Goal: Information Seeking & Learning: Find specific fact

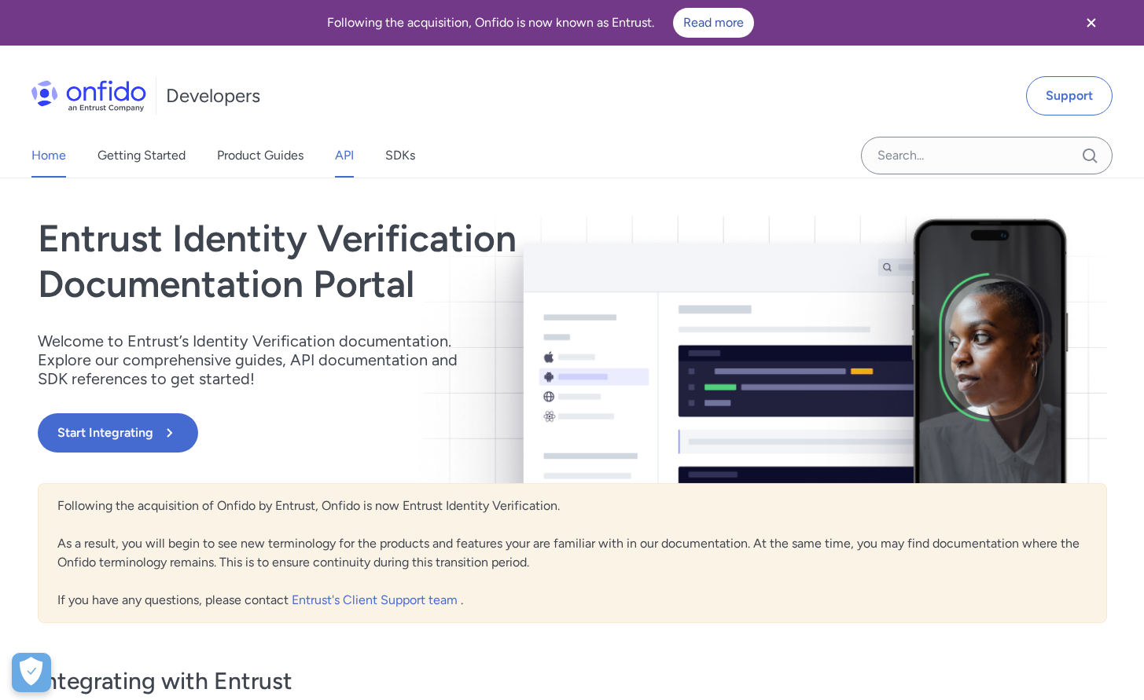
click at [340, 160] on link "API" at bounding box center [344, 156] width 19 height 44
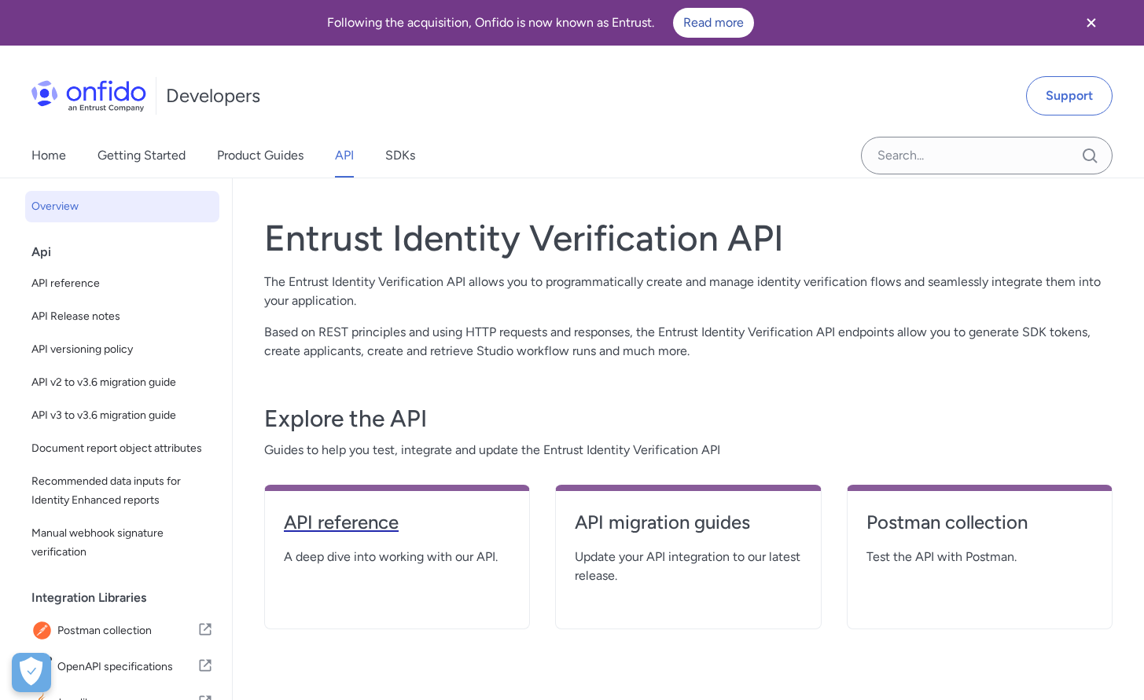
click at [399, 517] on h4 "API reference" at bounding box center [397, 522] width 226 height 25
select select "http"
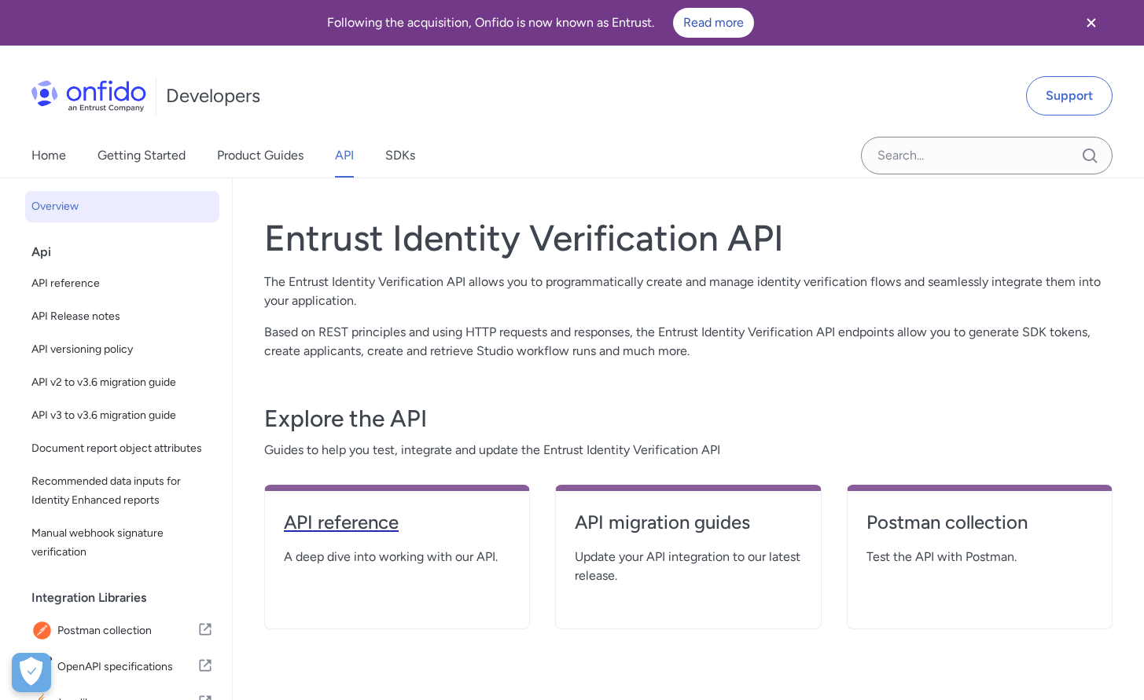
select select "http"
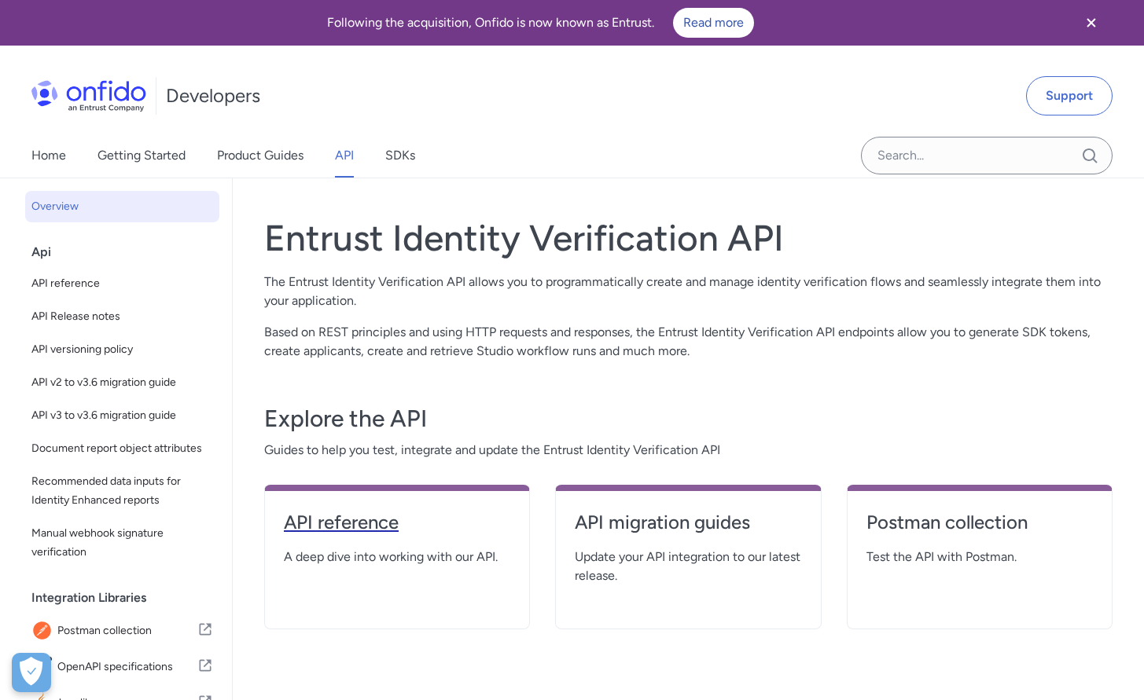
select select "http"
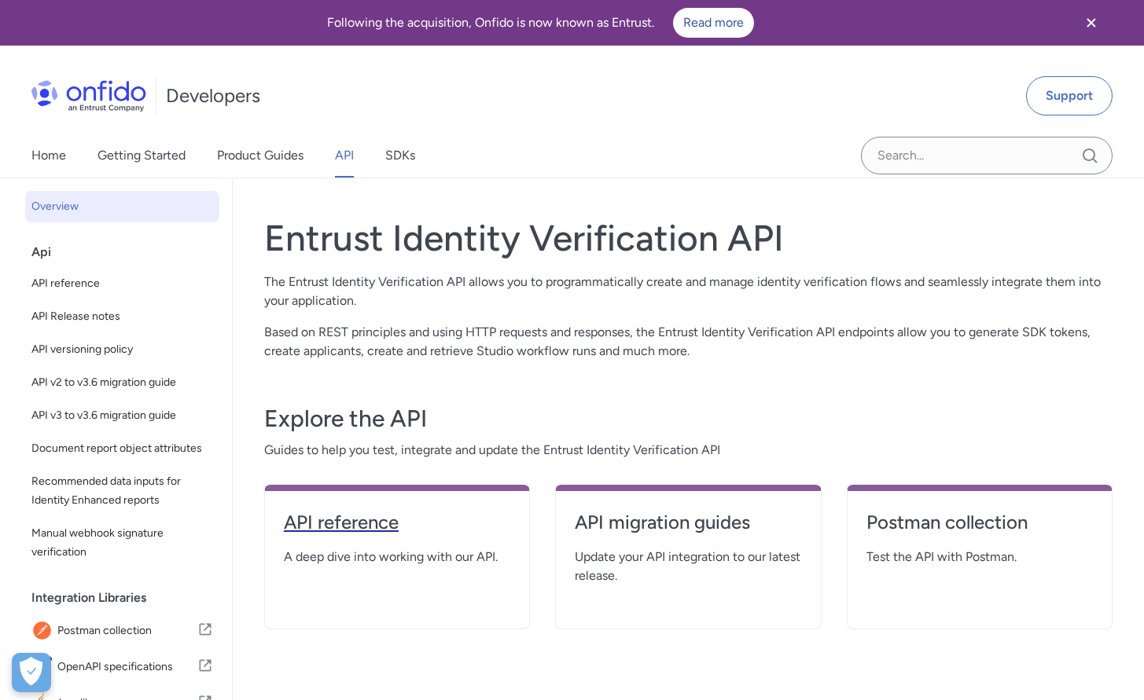
select select "http"
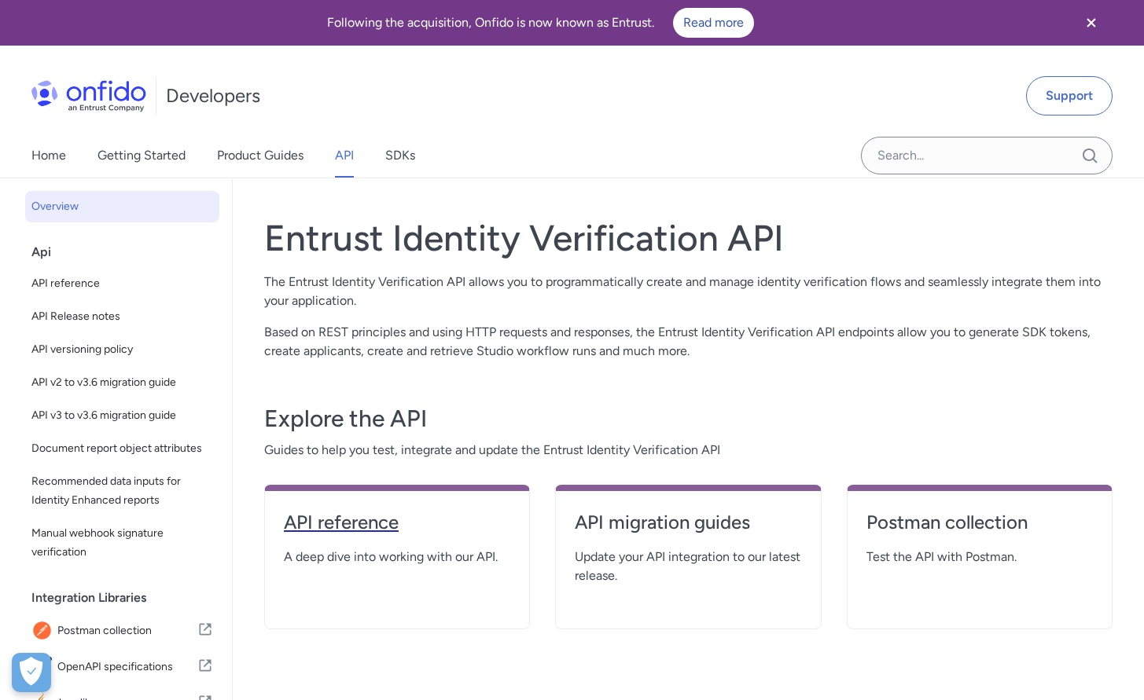
select select "http"
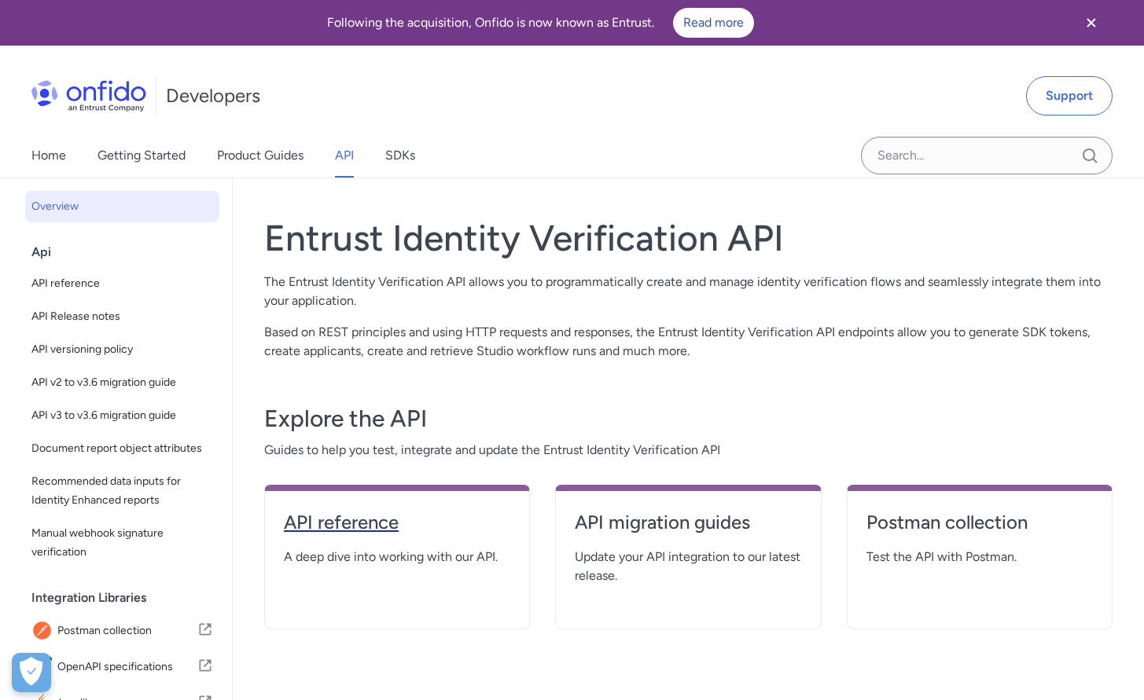
select select "http"
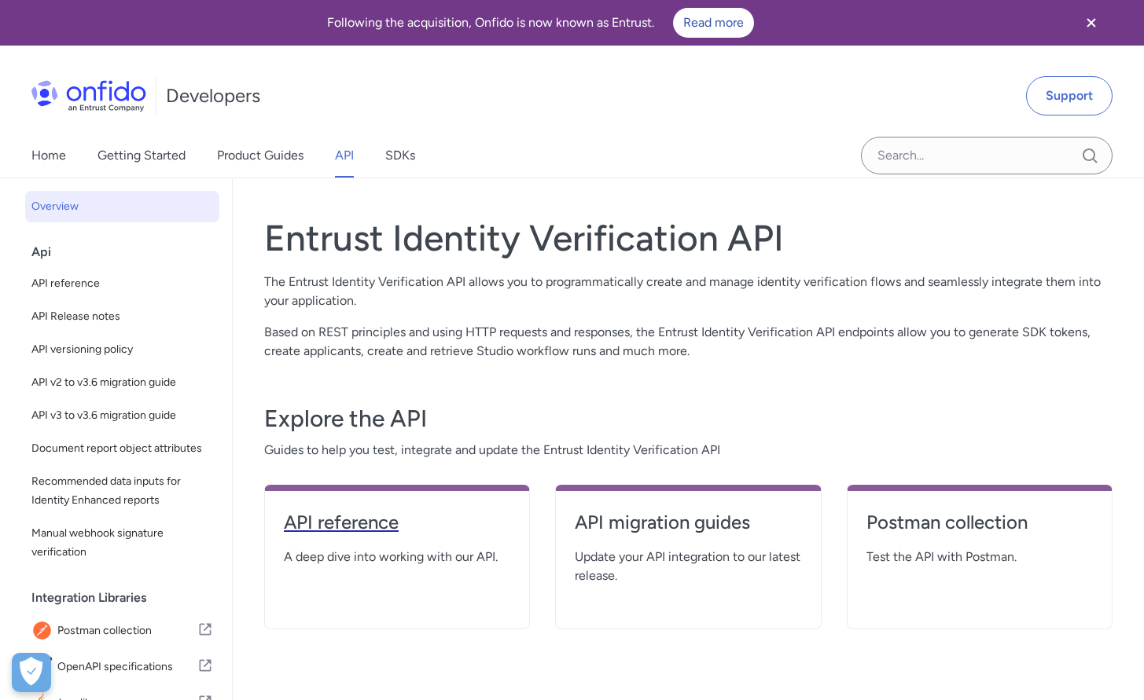
select select "http"
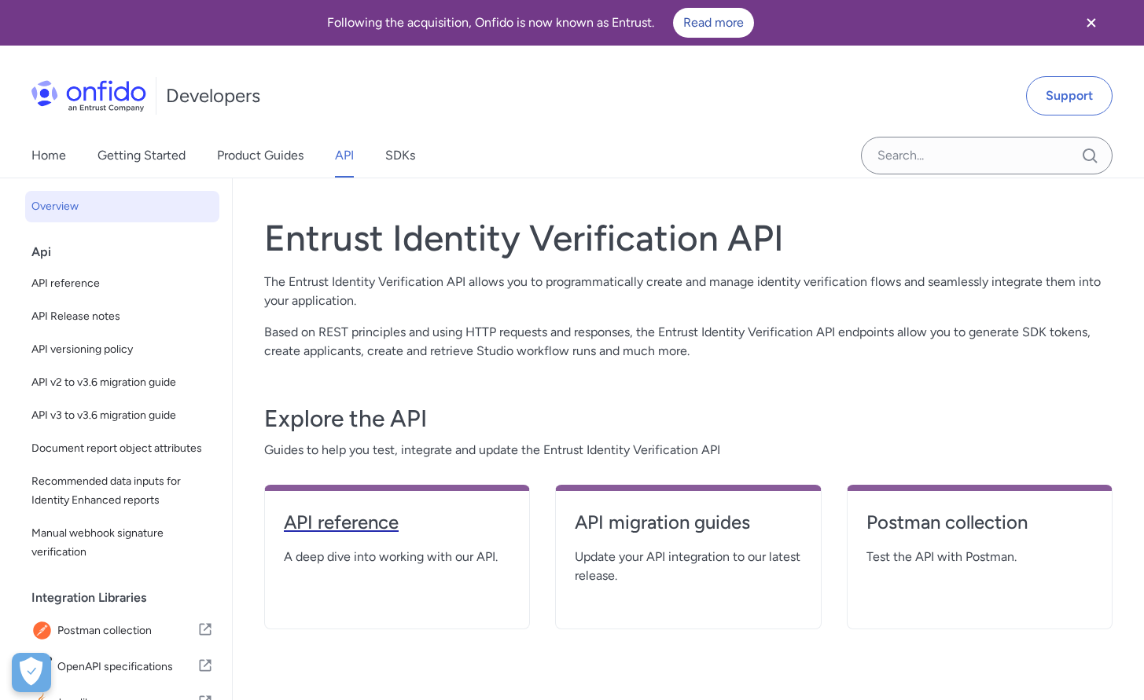
select select "http"
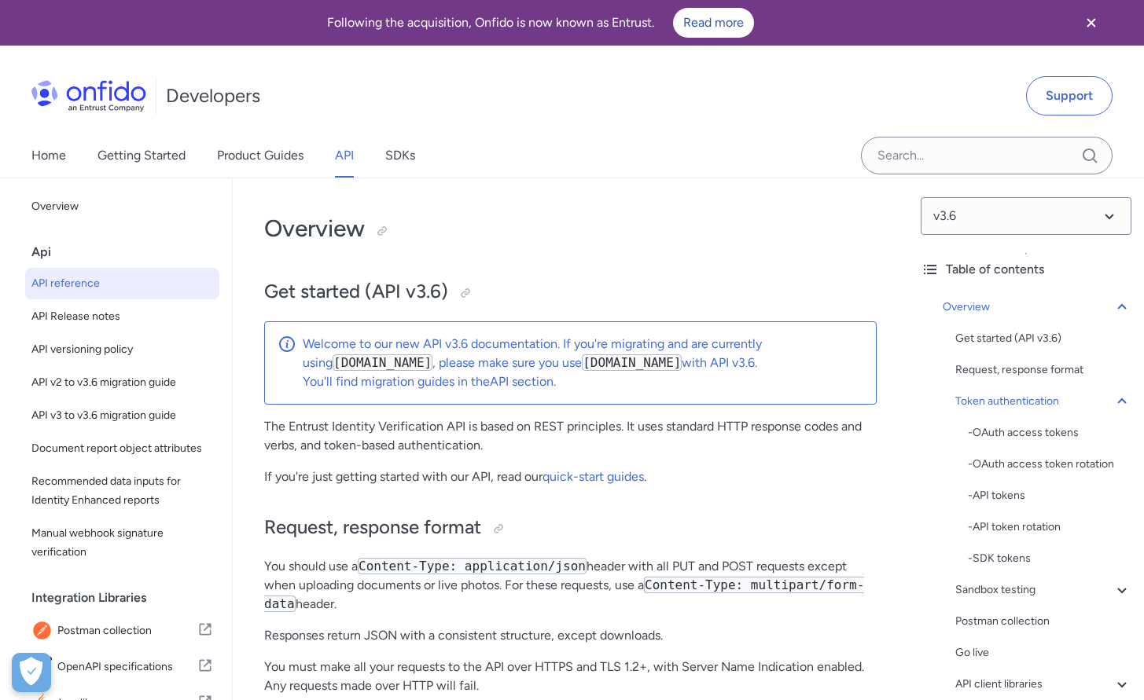
scroll to position [167, 0]
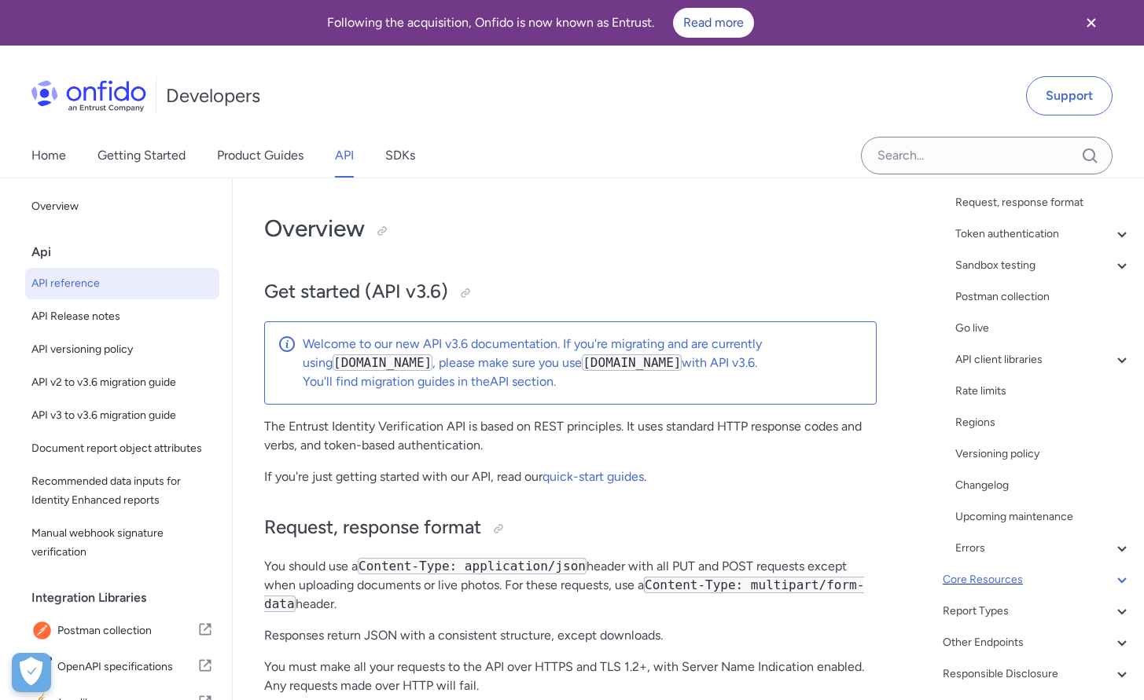
click at [1000, 579] on div "Core Resources" at bounding box center [1037, 580] width 189 height 19
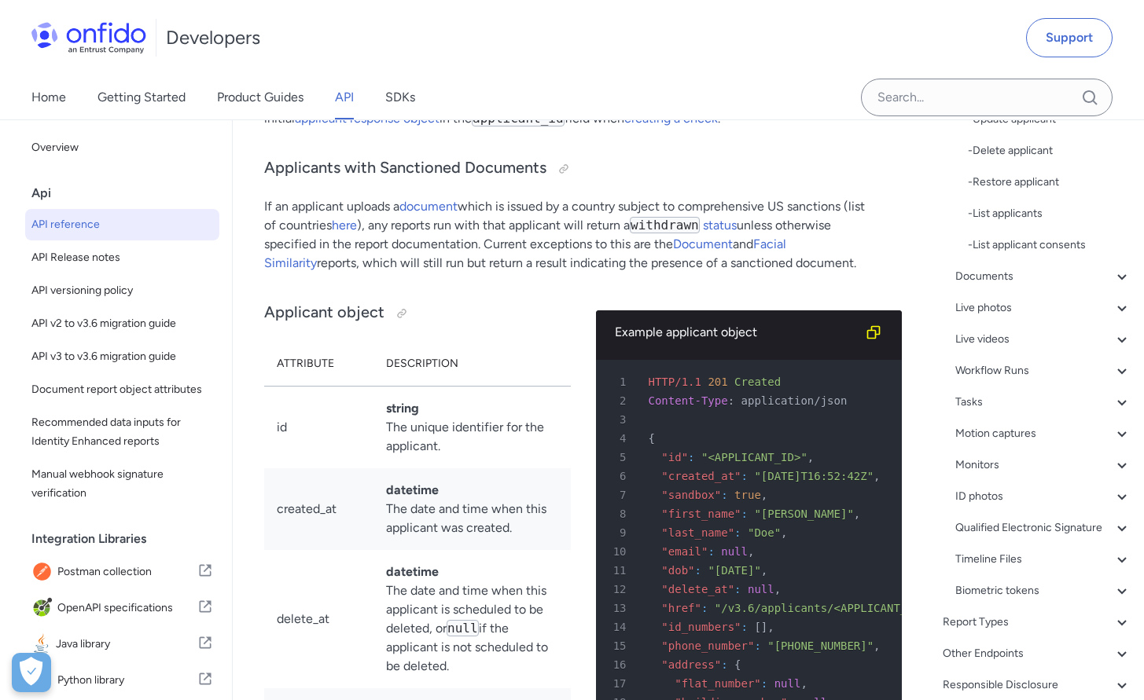
scroll to position [104, 0]
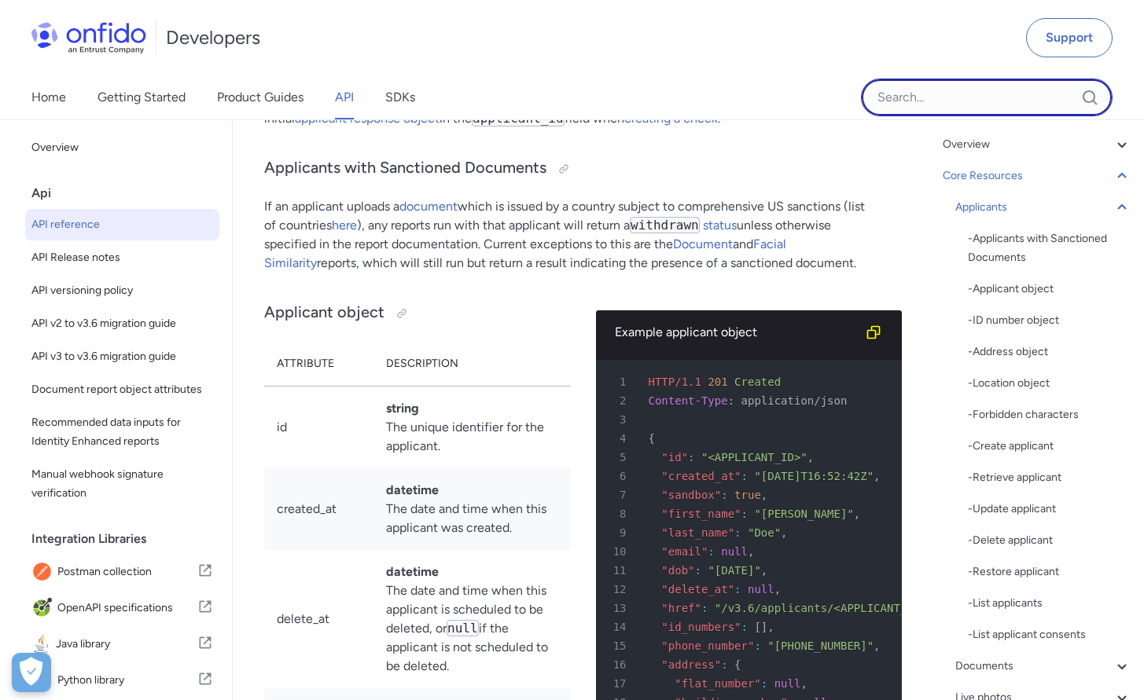
click at [963, 93] on input "Onfido search input field" at bounding box center [987, 98] width 252 height 38
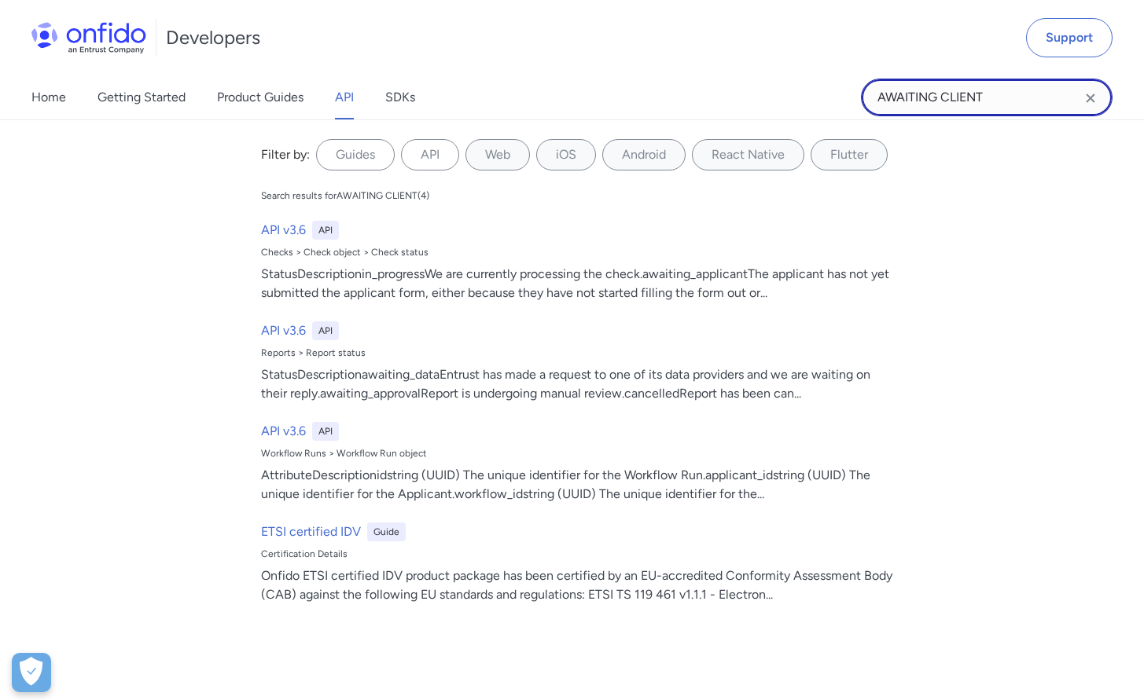
click at [901, 97] on input "AWAITING CLIENT" at bounding box center [987, 98] width 252 height 38
click at [926, 101] on input "AWAITING CLIENT" at bounding box center [987, 98] width 252 height 38
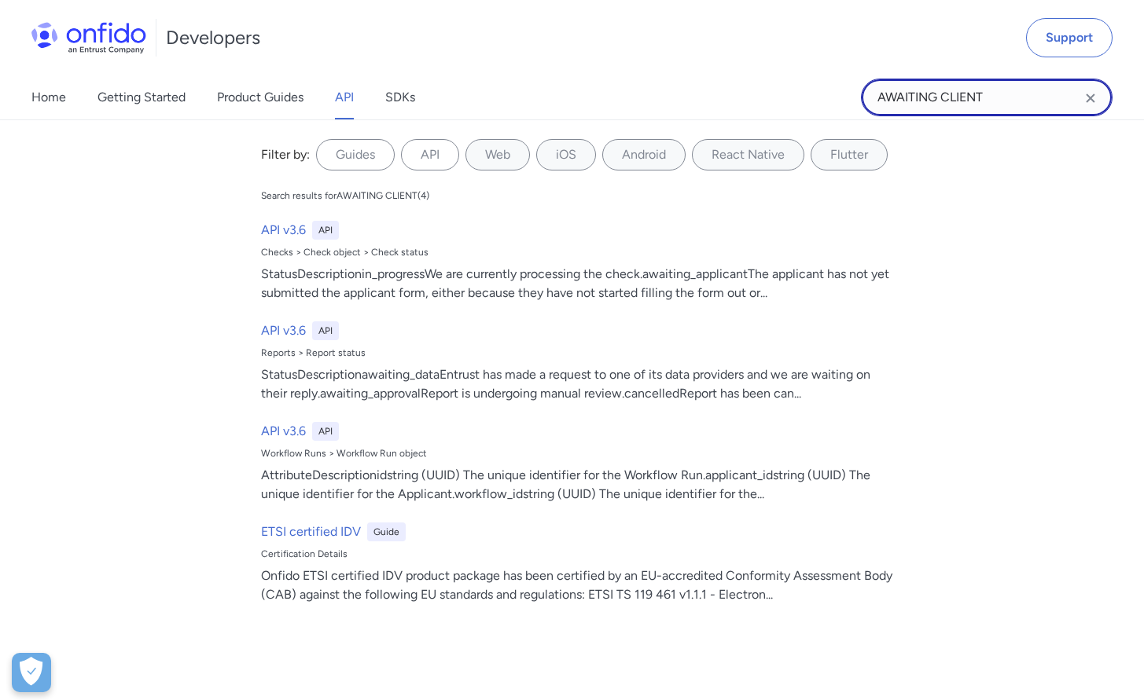
paste input "awaiting_client_input"
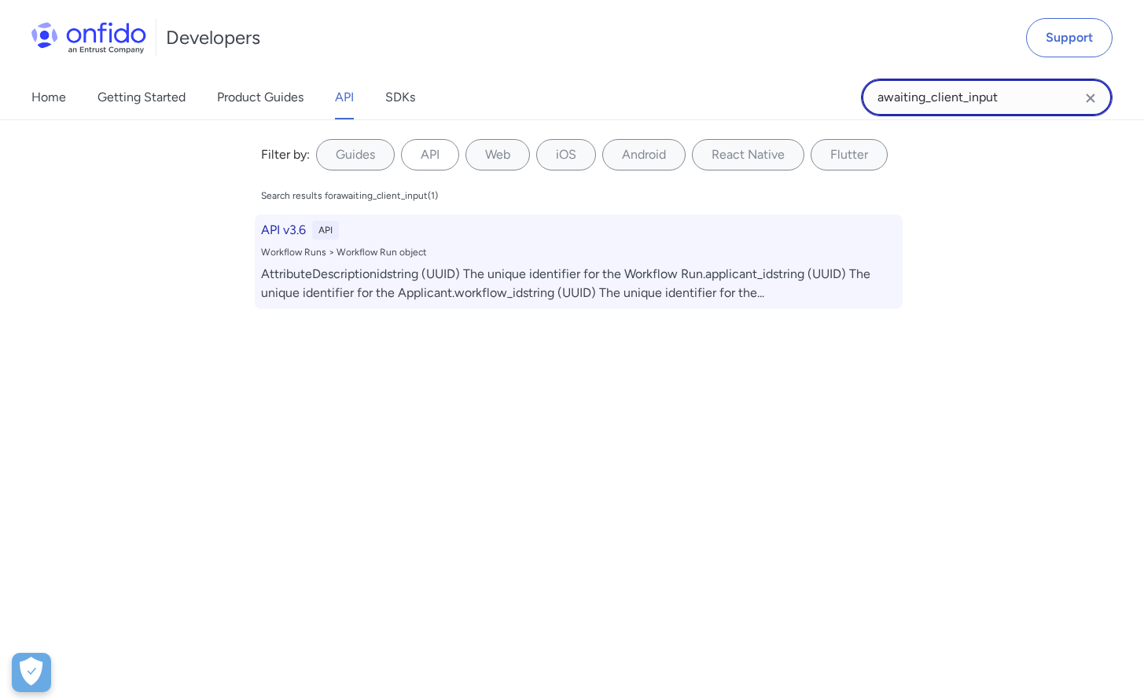
type input "awaiting_client_input"
click at [597, 222] on div "API v3.6 API" at bounding box center [578, 230] width 635 height 19
click at [600, 290] on div "AttributeDescriptionidstring (UUID) The unique identifier for the Workflow Run.…" at bounding box center [578, 284] width 635 height 38
click at [278, 229] on h6 "API v3.6" at bounding box center [283, 230] width 45 height 19
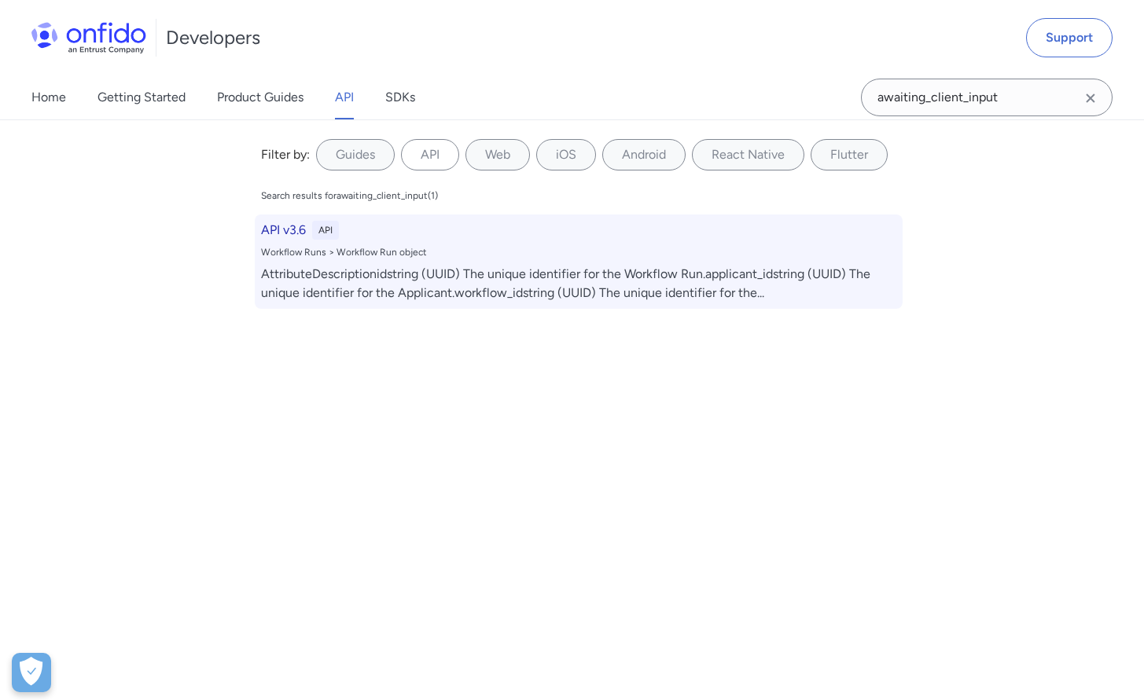
click at [278, 229] on h6 "API v3.6" at bounding box center [283, 230] width 45 height 19
click at [323, 261] on div "API v3.6 API Workflow Runs > Workflow Run object AttributeDescriptionidstring (…" at bounding box center [579, 262] width 648 height 94
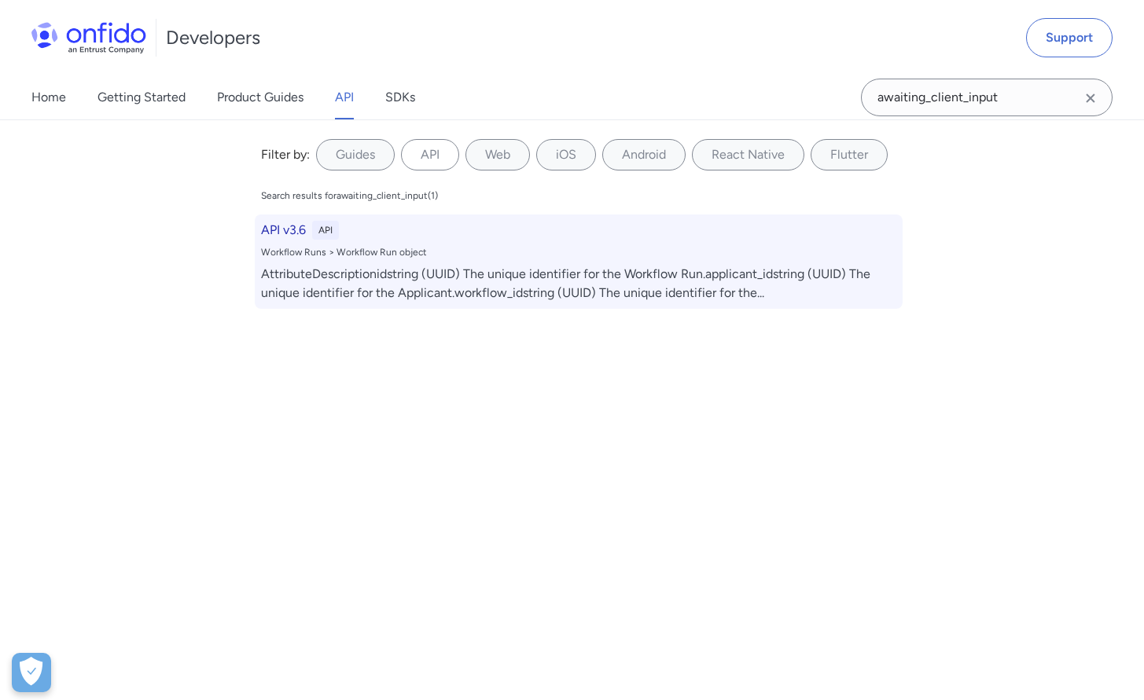
click at [323, 261] on div "API v3.6 API Workflow Runs > Workflow Run object AttributeDescriptionidstring (…" at bounding box center [579, 262] width 648 height 94
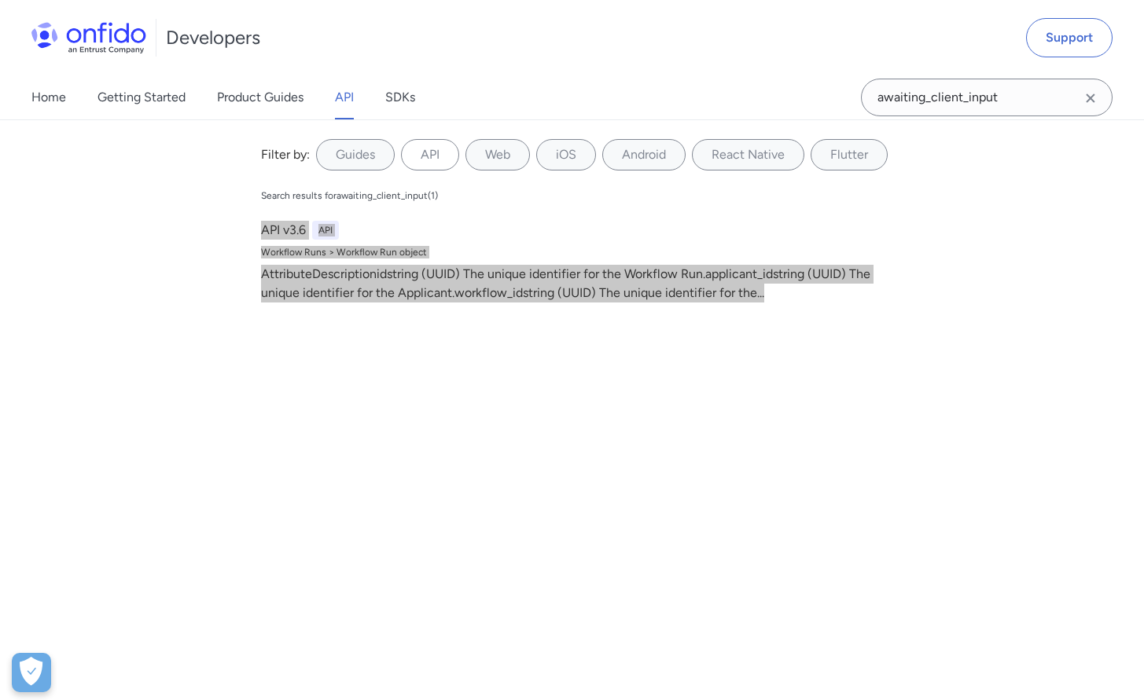
drag, startPoint x: 584, startPoint y: 269, endPoint x: 989, endPoint y: 10, distance: 480.4
click at [0, 0] on div "Developers Support Home Getting Started Product Guides API SDKs awaiting_client…" at bounding box center [572, 60] width 1144 height 120
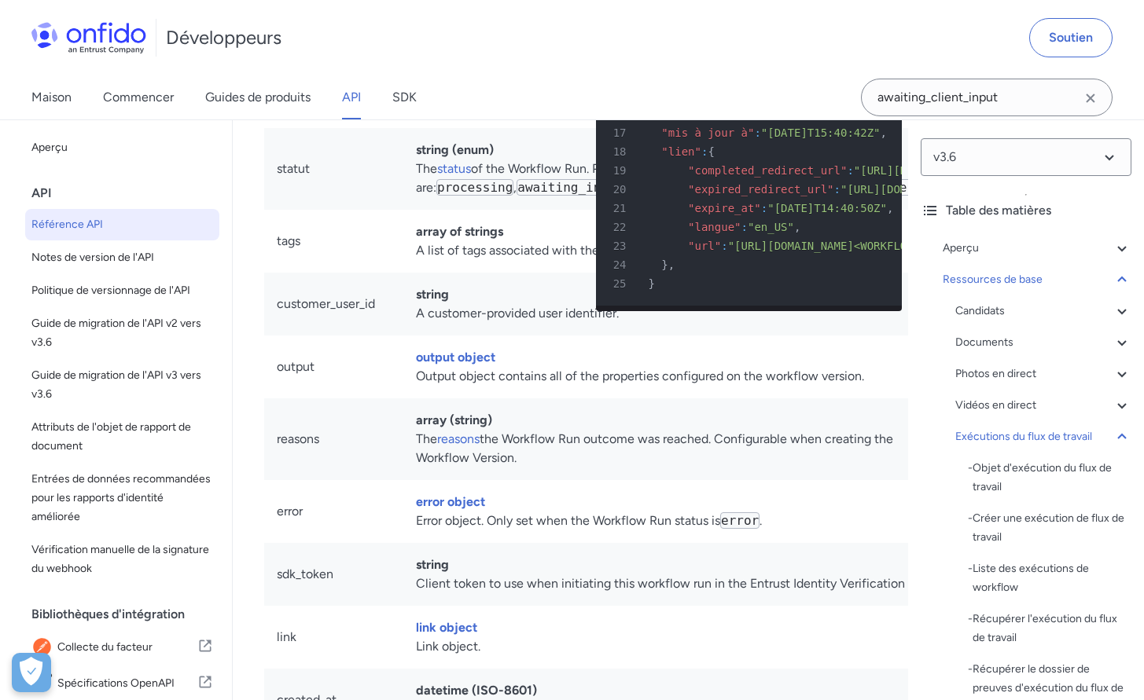
scroll to position [40958, 0]
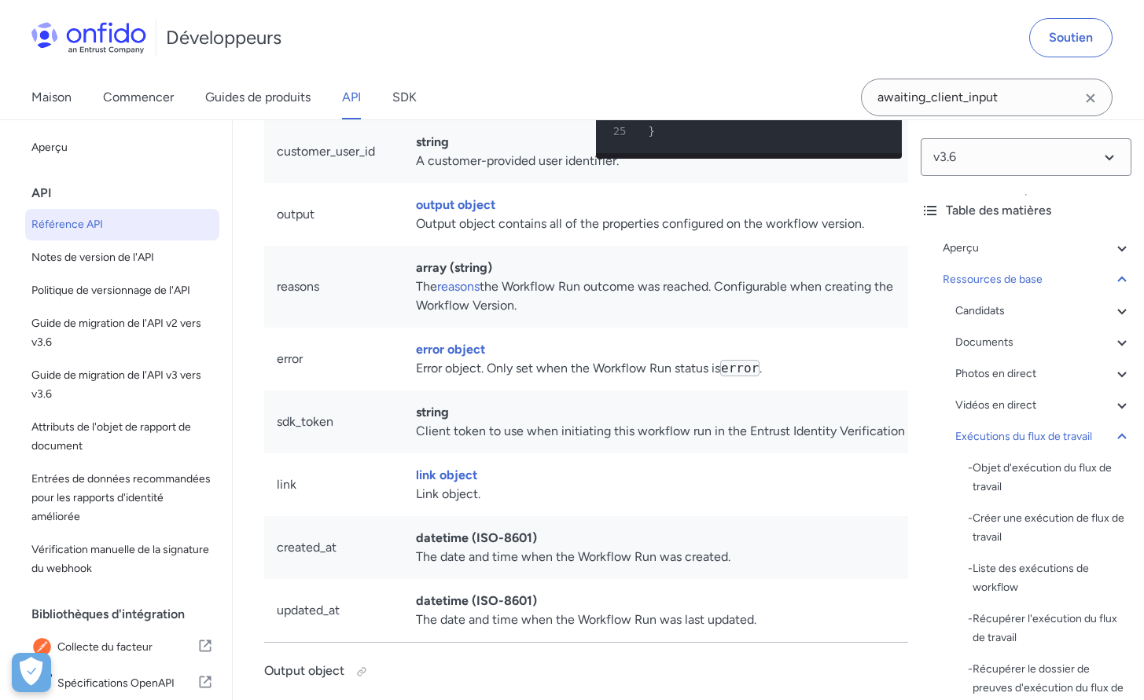
scroll to position [41011, 0]
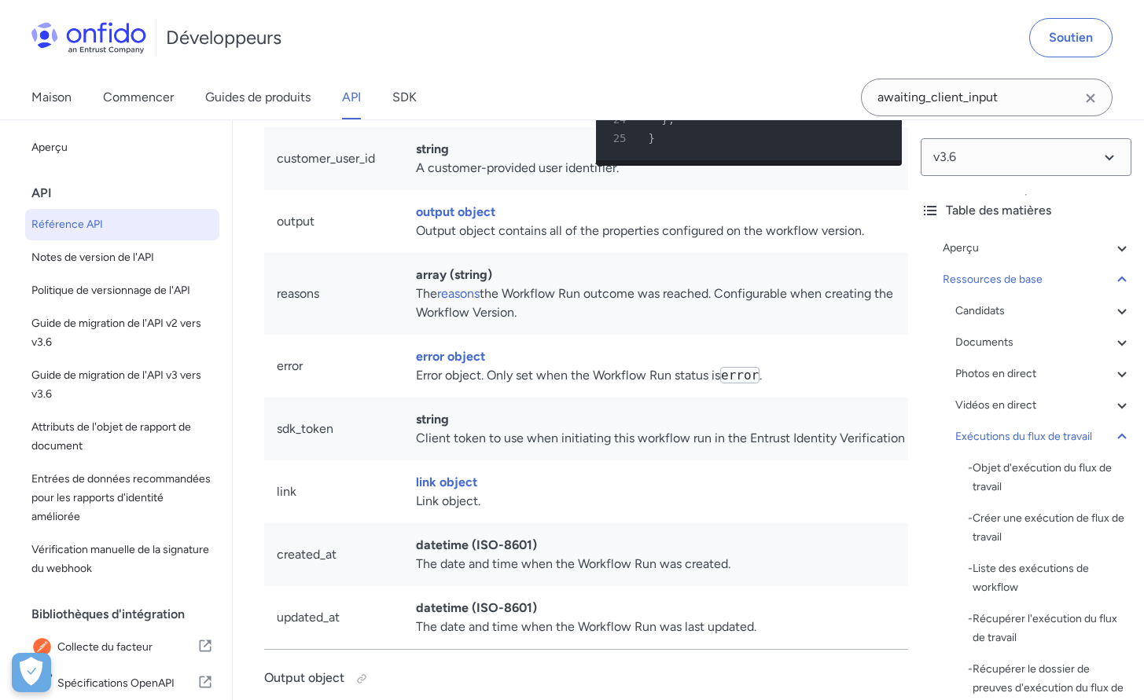
drag, startPoint x: 509, startPoint y: 284, endPoint x: 779, endPoint y: 285, distance: 270.4
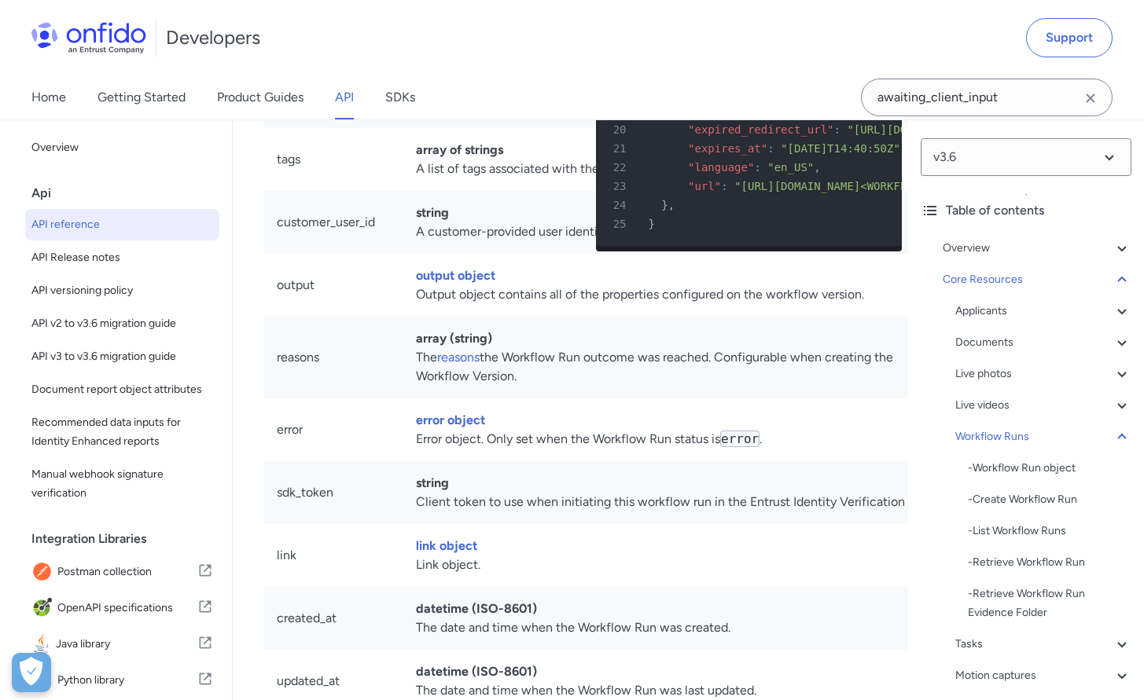
scroll to position [40702, 0]
